Goal: Complete application form

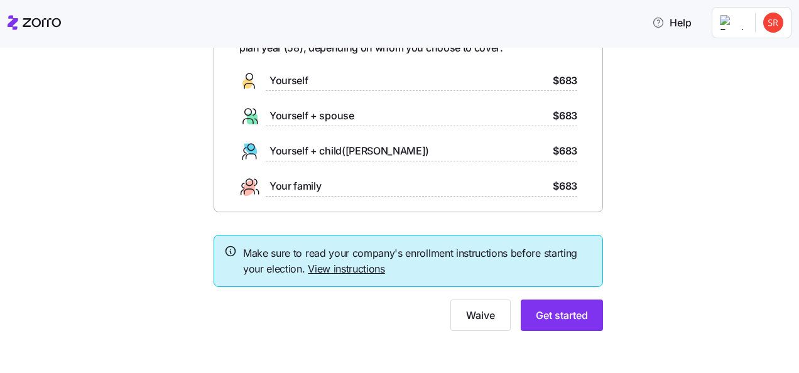
scroll to position [95, 0]
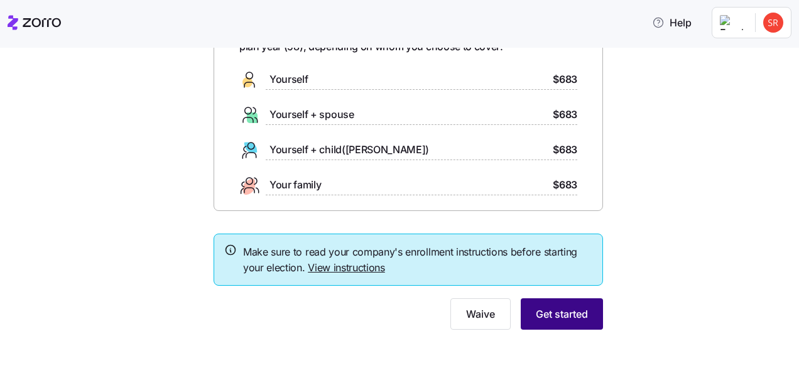
click at [560, 316] on span "Get started" at bounding box center [562, 313] width 52 height 15
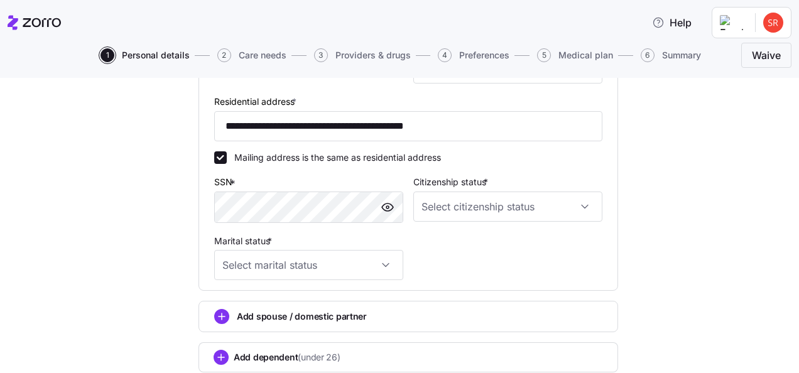
scroll to position [408, 0]
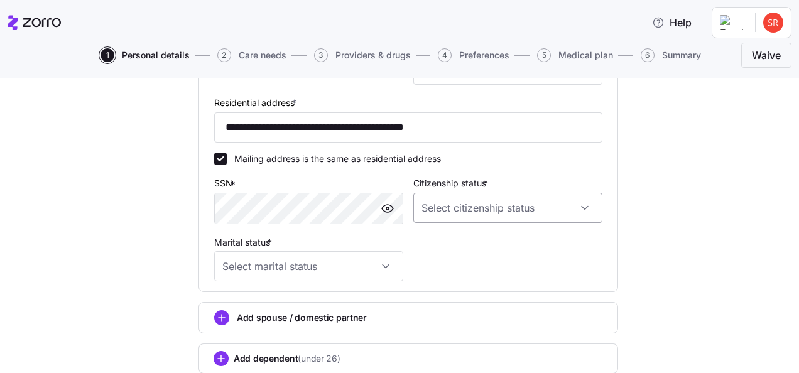
click at [581, 211] on input "Citizenship status *" at bounding box center [507, 208] width 189 height 30
click at [453, 248] on span "[DEMOGRAPHIC_DATA] citizen" at bounding box center [486, 249] width 127 height 14
type input "[DEMOGRAPHIC_DATA] citizen"
click at [384, 269] on input "Marital status *" at bounding box center [308, 266] width 189 height 30
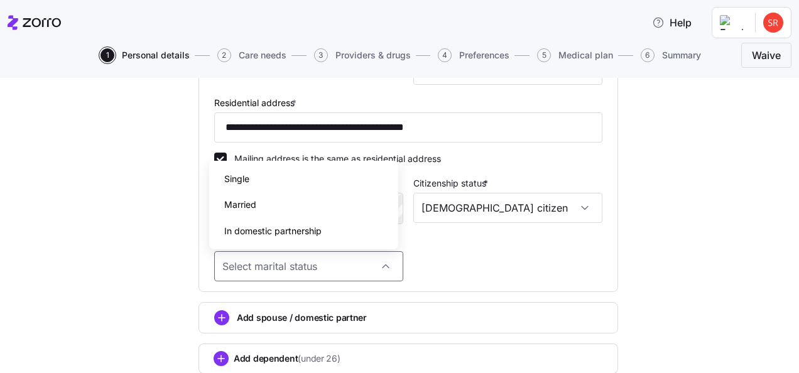
click at [254, 175] on div "Single" at bounding box center [303, 179] width 179 height 26
type input "Single"
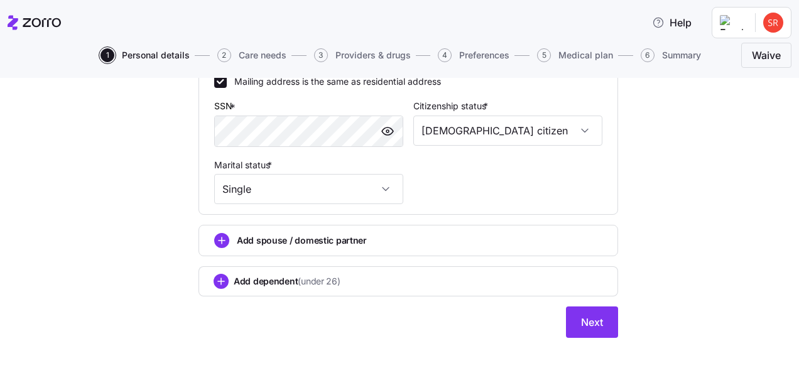
scroll to position [497, 0]
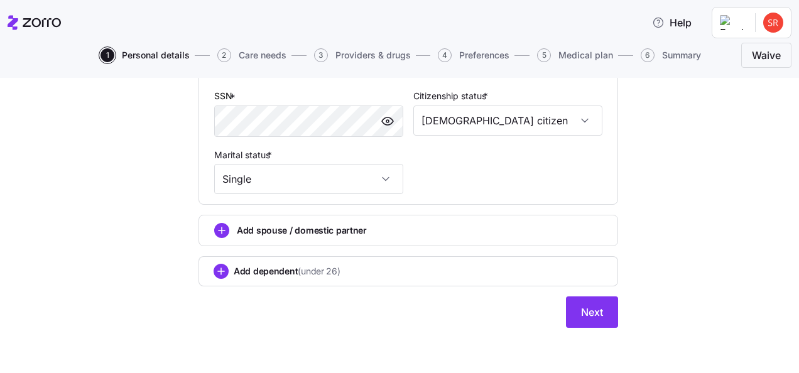
click at [370, 273] on div "Add dependent (under 26)" at bounding box center [407, 271] width 389 height 15
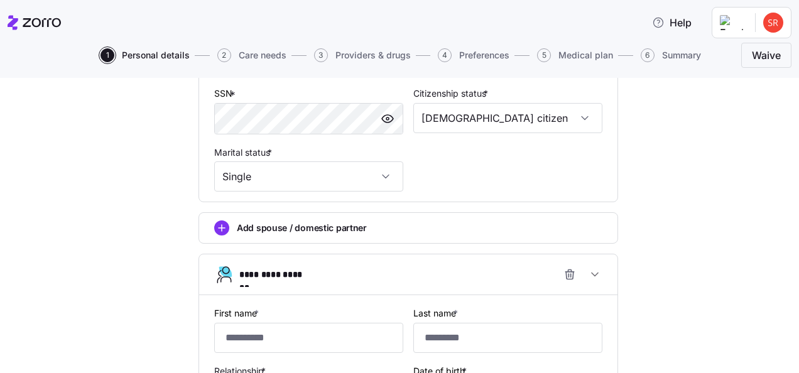
click at [370, 273] on div "**********" at bounding box center [413, 274] width 348 height 25
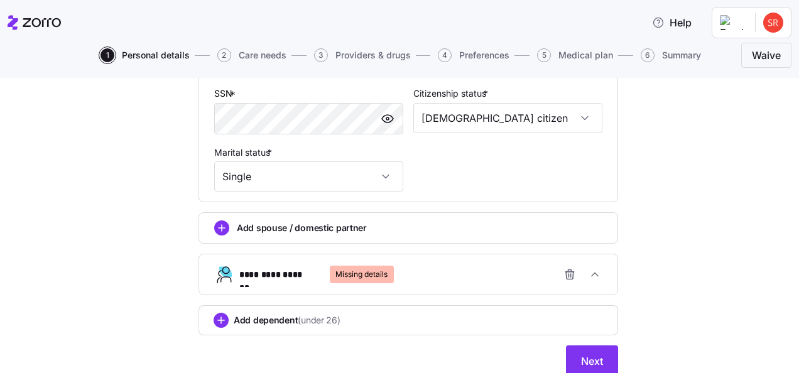
click at [296, 279] on span "**********" at bounding box center [275, 274] width 73 height 13
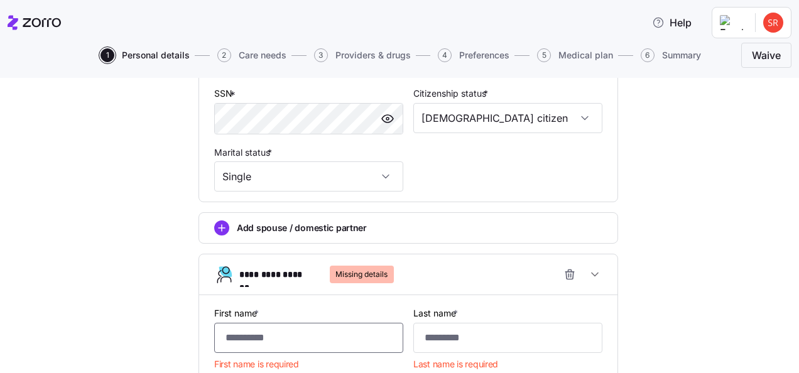
click at [276, 344] on input "First name *" at bounding box center [308, 338] width 189 height 30
type input "*******"
click at [441, 343] on input "Last name *" at bounding box center [507, 338] width 189 height 30
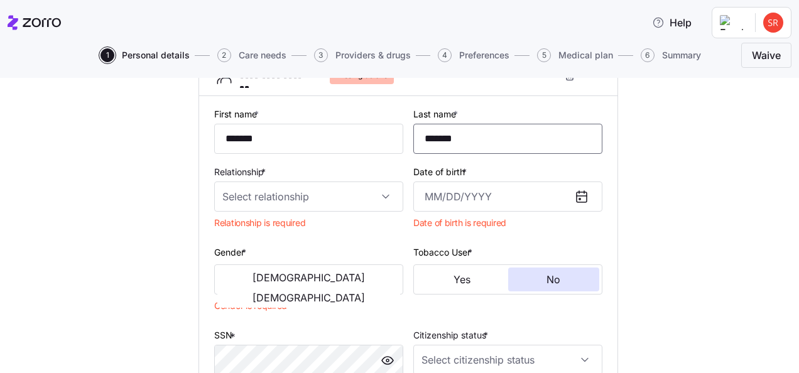
scroll to position [702, 0]
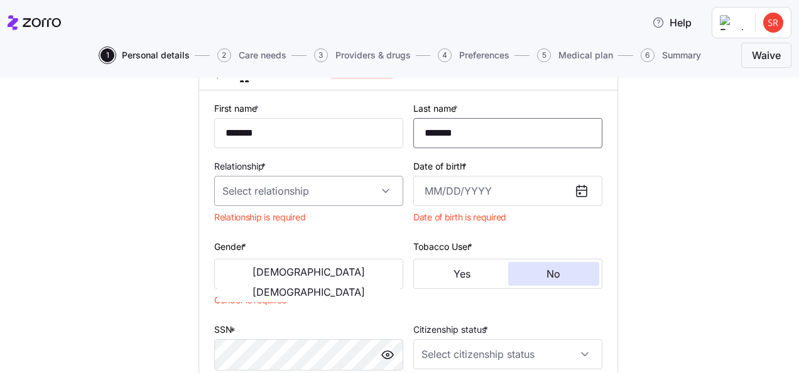
type input "*******"
click at [382, 196] on input "Relationship *" at bounding box center [308, 191] width 189 height 30
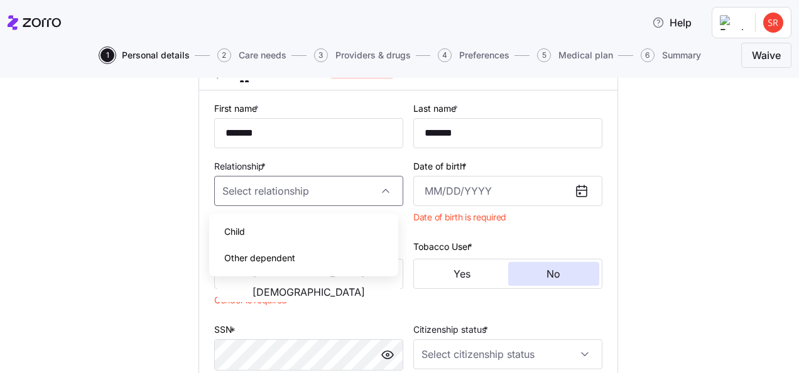
click at [290, 227] on div "Child" at bounding box center [303, 232] width 179 height 26
type input "Child"
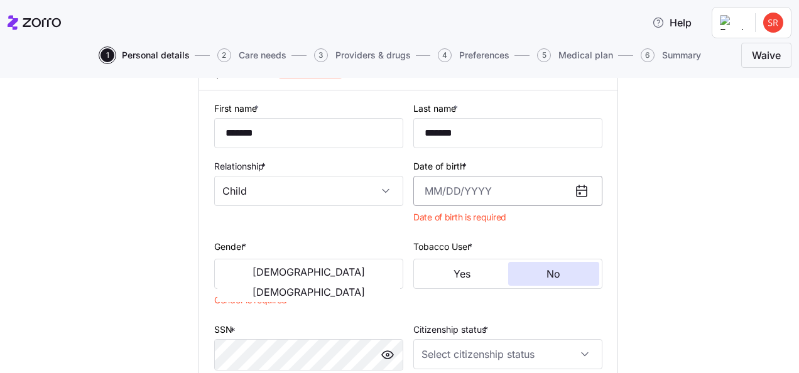
click at [515, 198] on input "Date of birth *" at bounding box center [507, 191] width 189 height 30
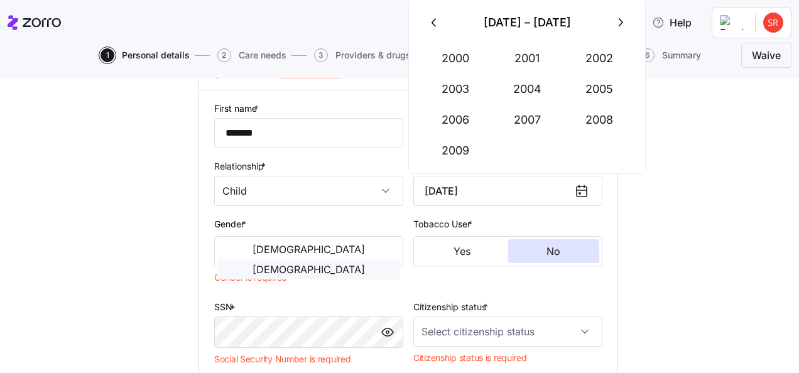
type input "[DATE]"
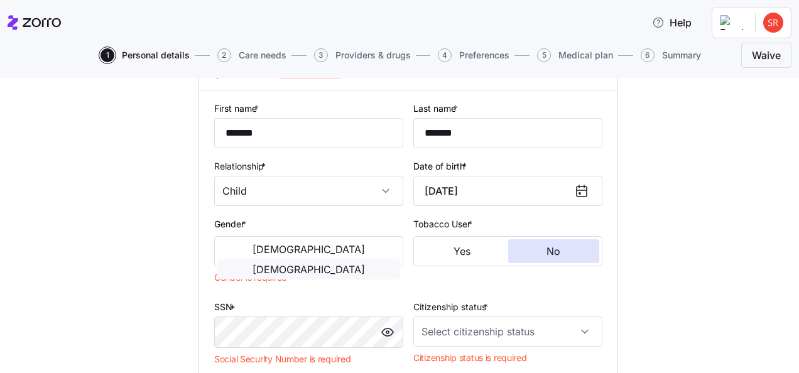
click at [353, 259] on button "[DEMOGRAPHIC_DATA]" at bounding box center [308, 269] width 183 height 20
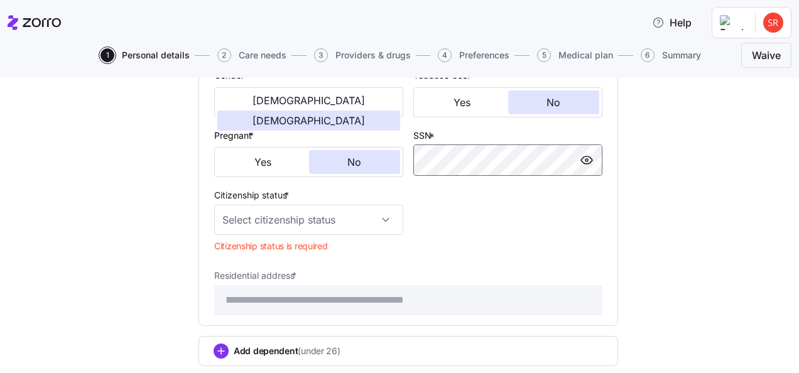
scroll to position [855, 0]
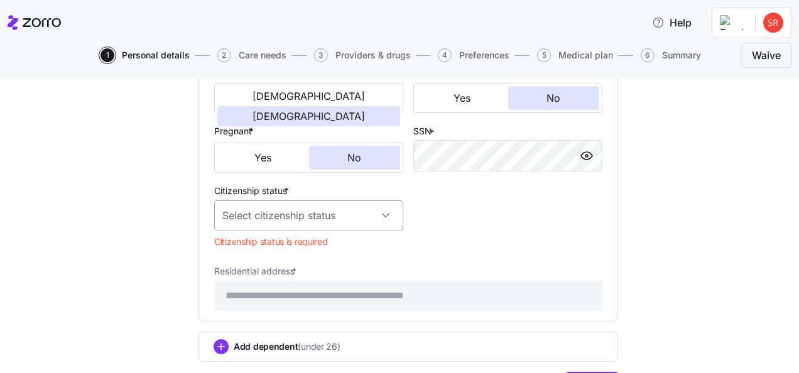
click at [381, 221] on input "Citizenship status *" at bounding box center [308, 215] width 189 height 30
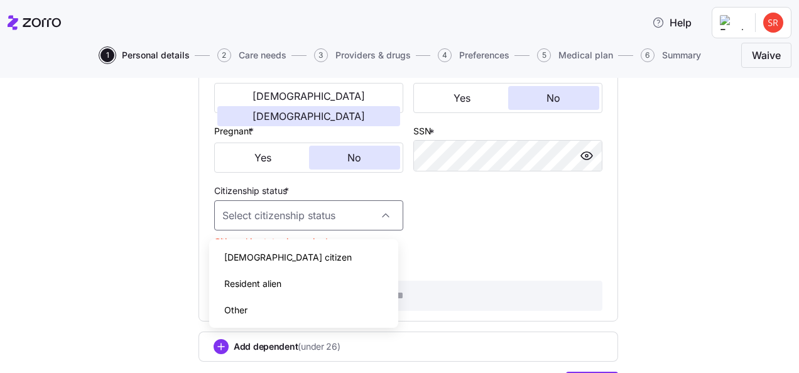
click at [294, 255] on div "[DEMOGRAPHIC_DATA] citizen" at bounding box center [303, 257] width 179 height 26
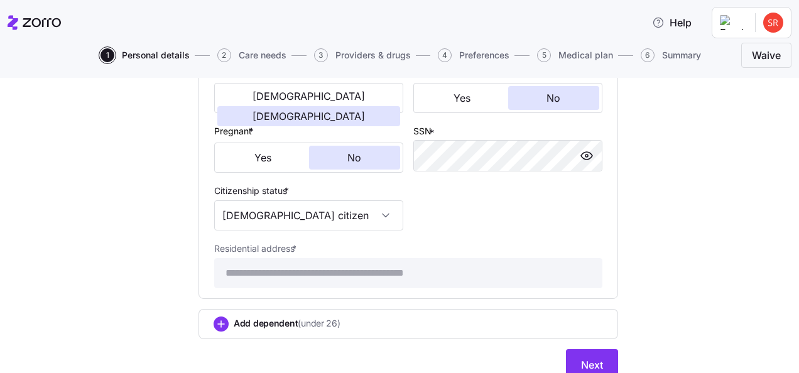
type input "[DEMOGRAPHIC_DATA] citizen"
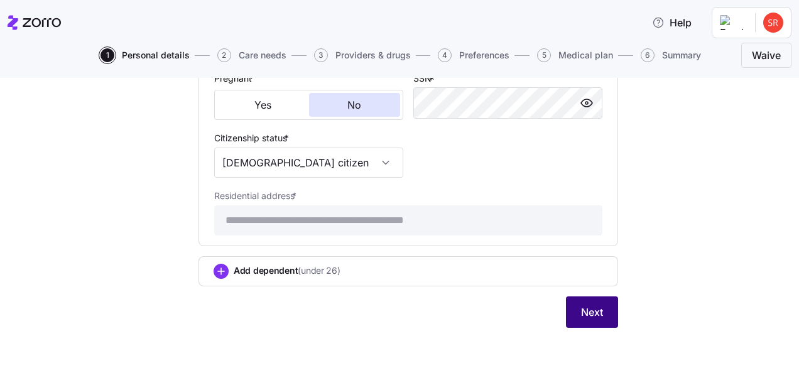
click at [581, 314] on span "Next" at bounding box center [592, 312] width 22 height 15
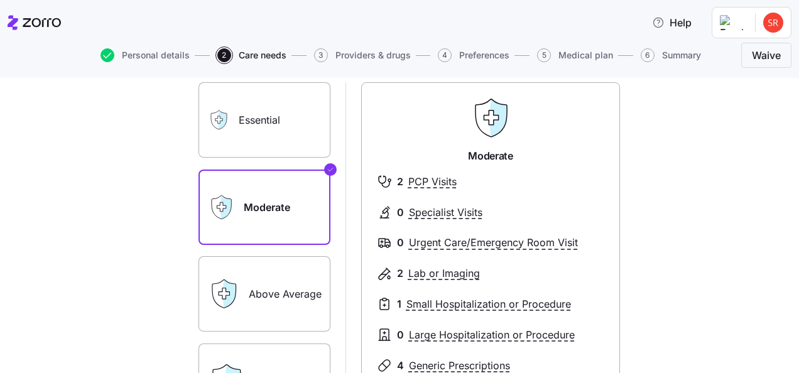
scroll to position [100, 0]
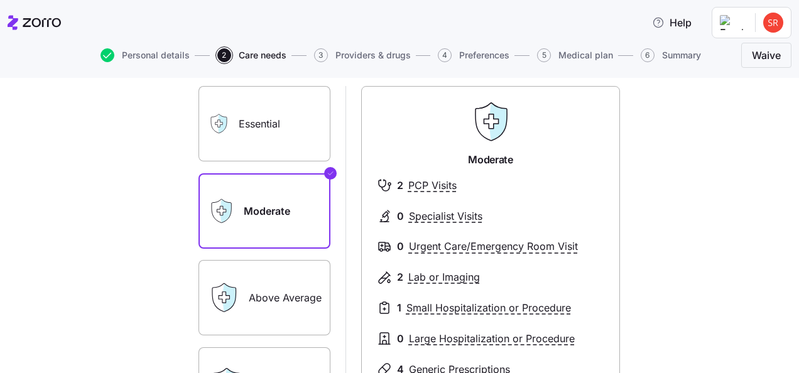
click at [246, 113] on label "Essential" at bounding box center [264, 123] width 132 height 75
click at [0, 0] on input "Essential" at bounding box center [0, 0] width 0 height 0
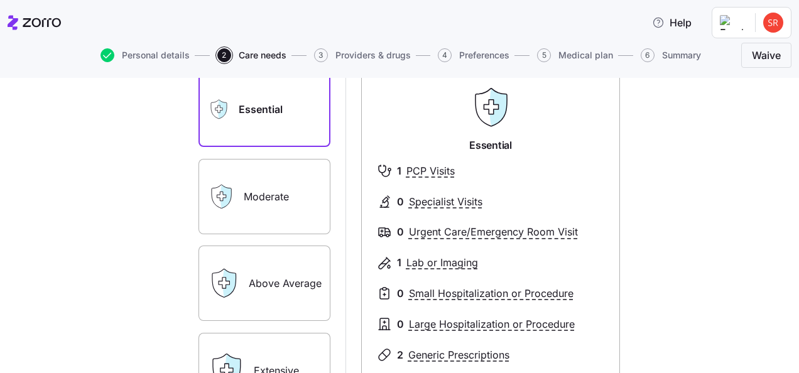
scroll to position [108, 0]
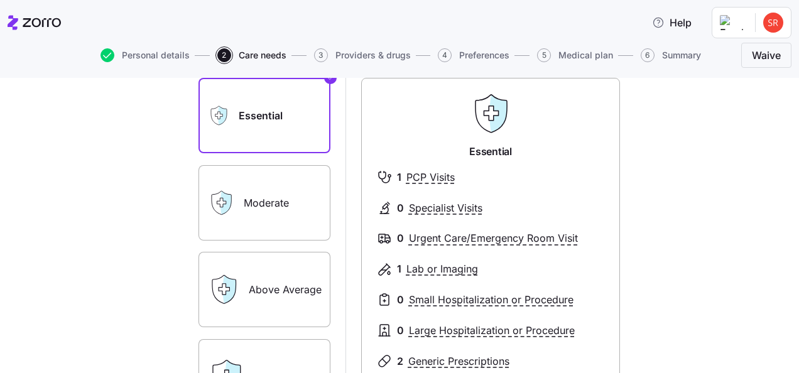
click at [288, 221] on label "Moderate" at bounding box center [264, 202] width 132 height 75
click at [0, 0] on input "Moderate" at bounding box center [0, 0] width 0 height 0
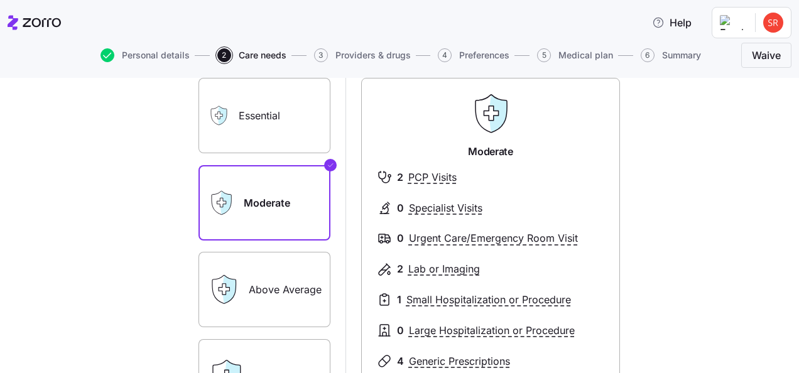
click at [271, 289] on label "Above Average" at bounding box center [264, 289] width 132 height 75
click at [0, 0] on input "Above Average" at bounding box center [0, 0] width 0 height 0
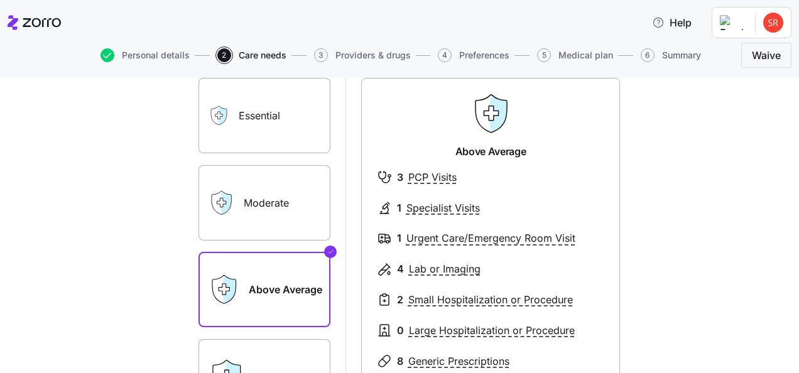
click at [271, 117] on label "Essential" at bounding box center [264, 115] width 132 height 75
click at [0, 0] on input "Essential" at bounding box center [0, 0] width 0 height 0
